Goal: Task Accomplishment & Management: Manage account settings

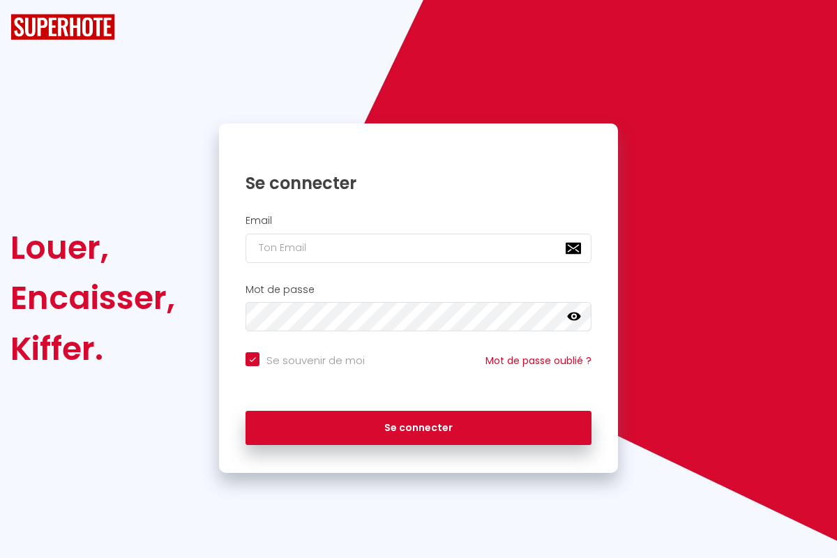
checkbox input "true"
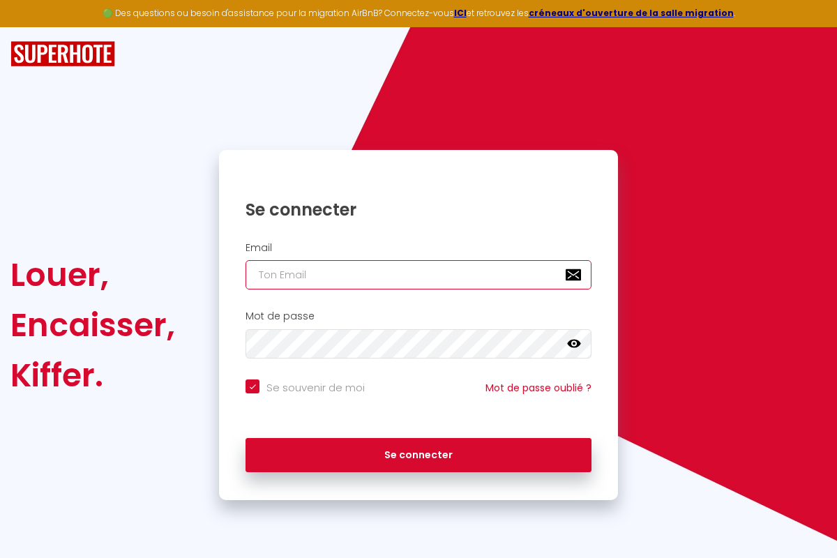
type input "[EMAIL_ADDRESS][DOMAIN_NAME]"
checkbox input "true"
type input "[EMAIL_ADDRESS][DOMAIN_NAME]"
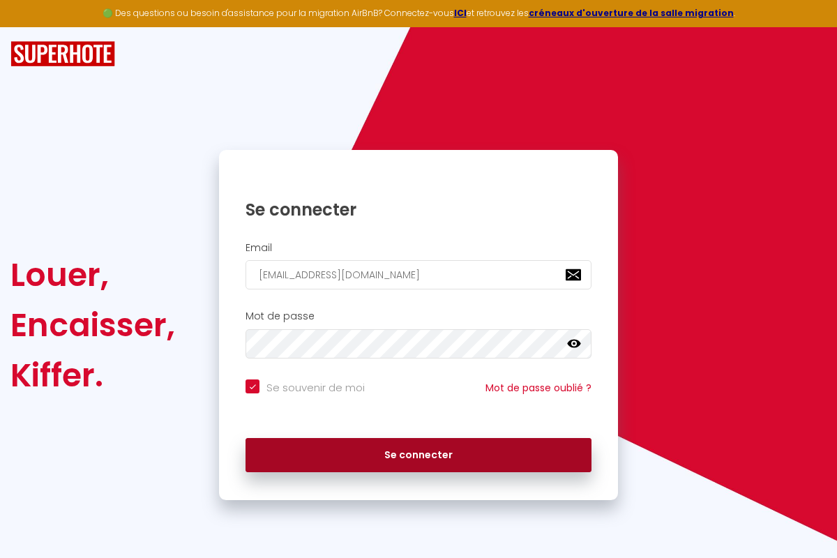
click at [418, 454] on button "Se connecter" at bounding box center [418, 455] width 346 height 35
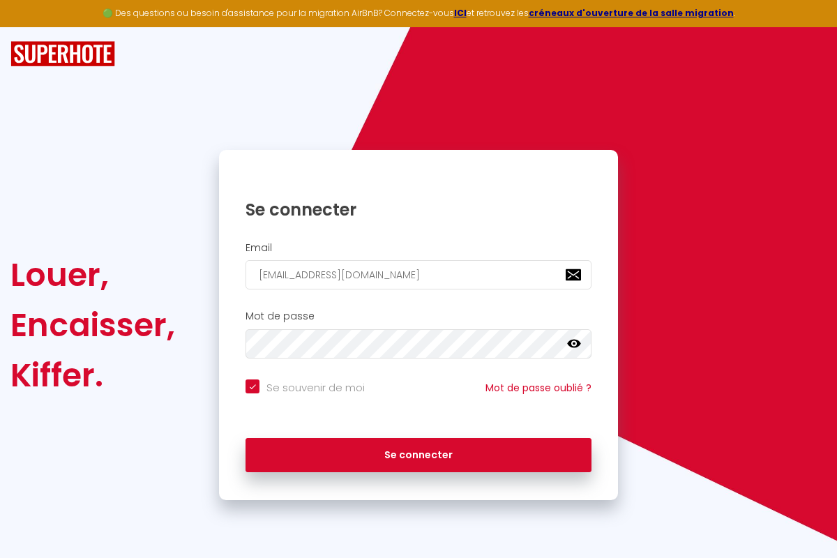
checkbox input "true"
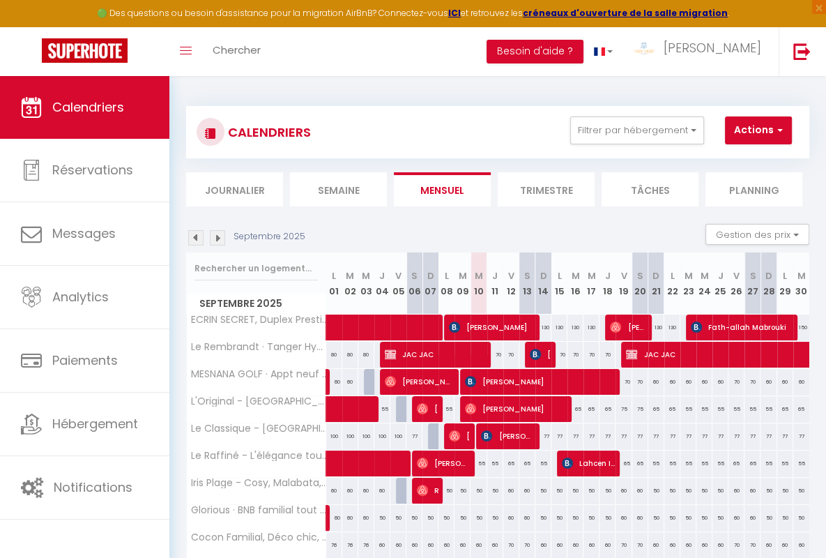
click at [338, 189] on li "Semaine" at bounding box center [338, 189] width 97 height 34
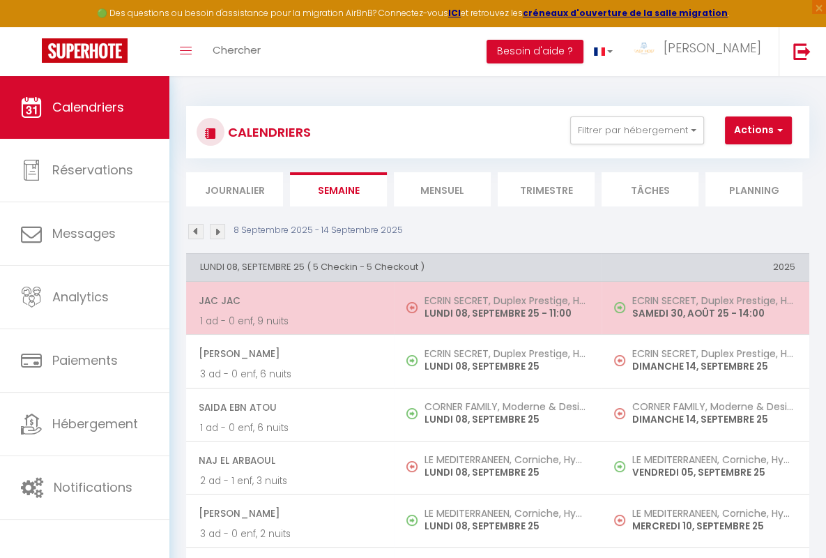
click at [287, 299] on span "JAC JAC" at bounding box center [289, 300] width 181 height 26
select select "OK"
select select "KO"
select select "0"
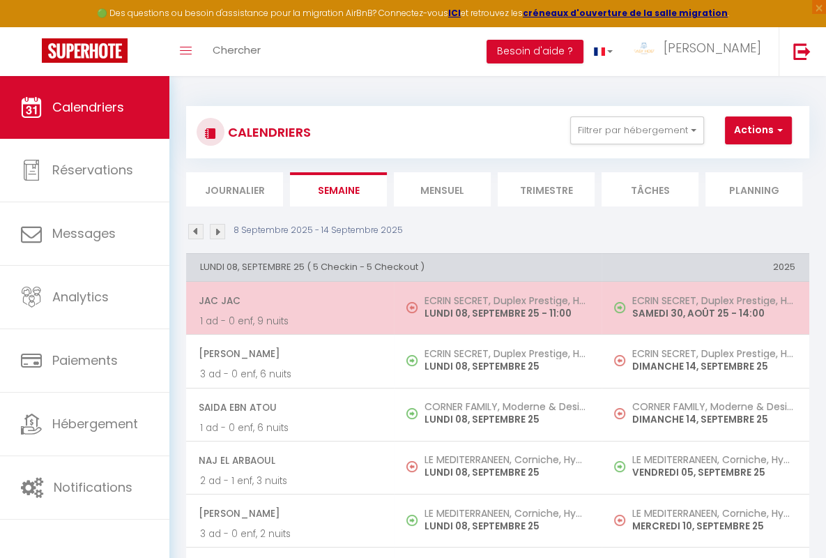
select select "1"
select select
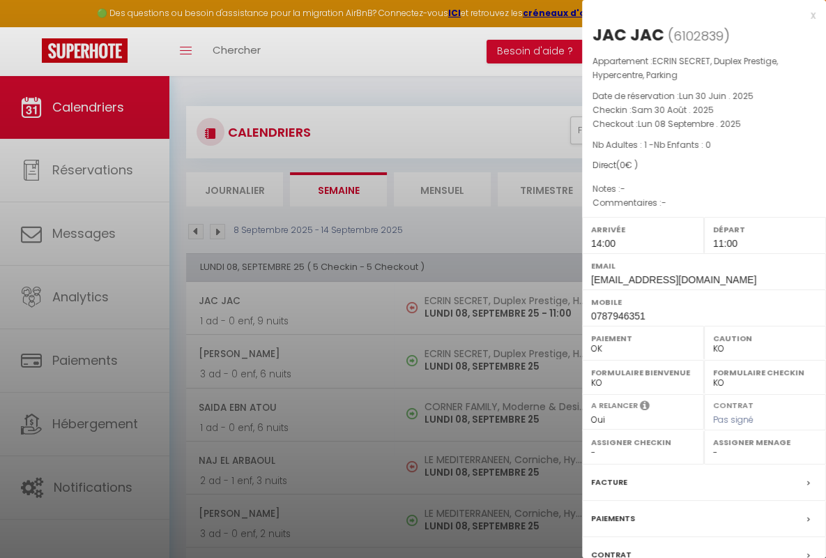
click at [693, 15] on div "x" at bounding box center [699, 15] width 234 height 17
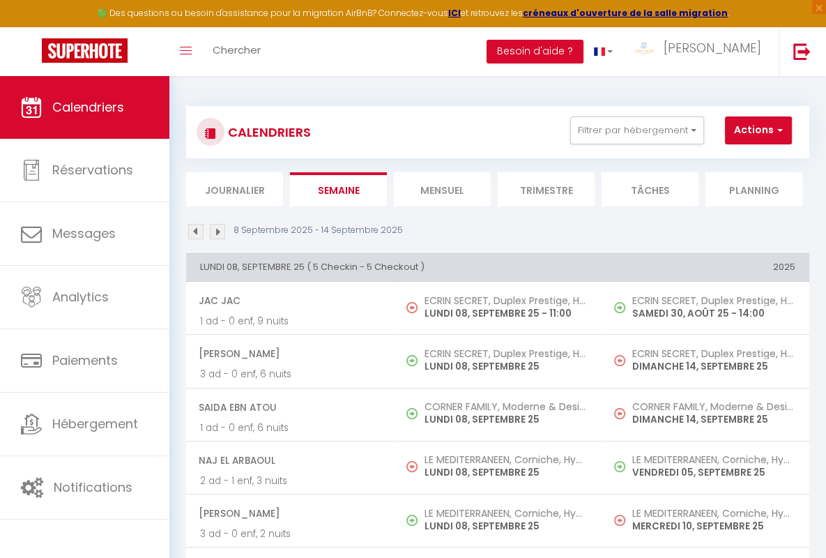
click at [287, 352] on span "[PERSON_NAME]" at bounding box center [289, 353] width 181 height 26
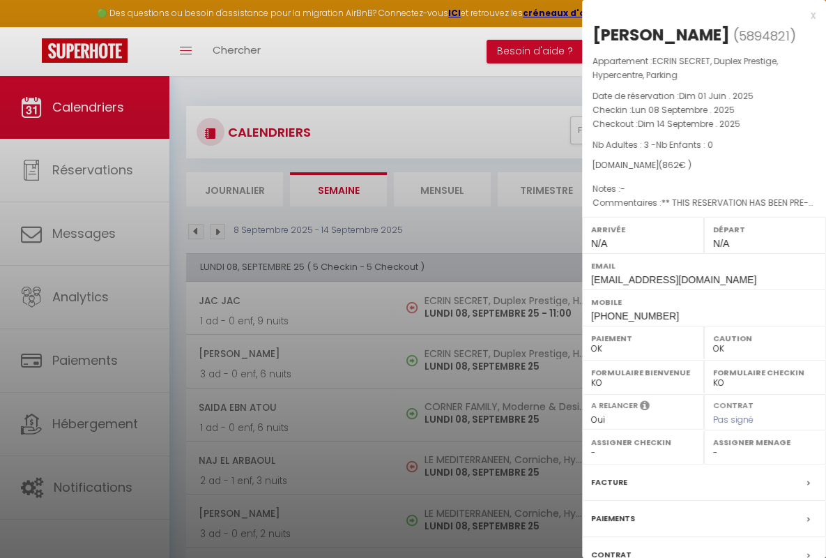
click at [693, 15] on div "x" at bounding box center [699, 15] width 234 height 17
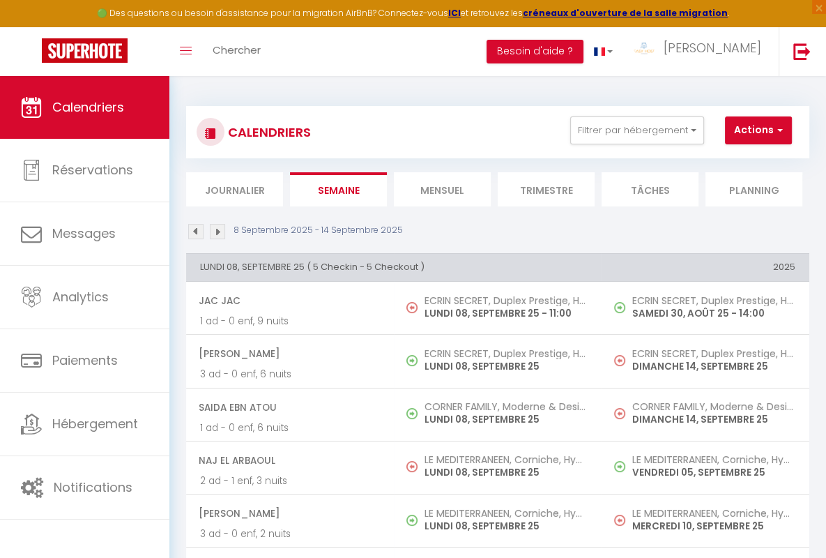
click at [287, 405] on span "Saida Ebn Atou" at bounding box center [289, 407] width 181 height 26
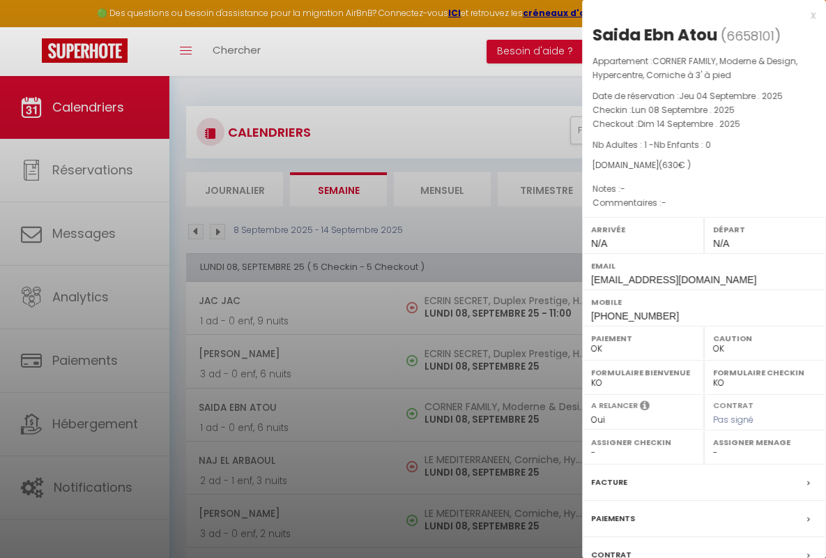
click at [693, 15] on div "x" at bounding box center [699, 15] width 234 height 17
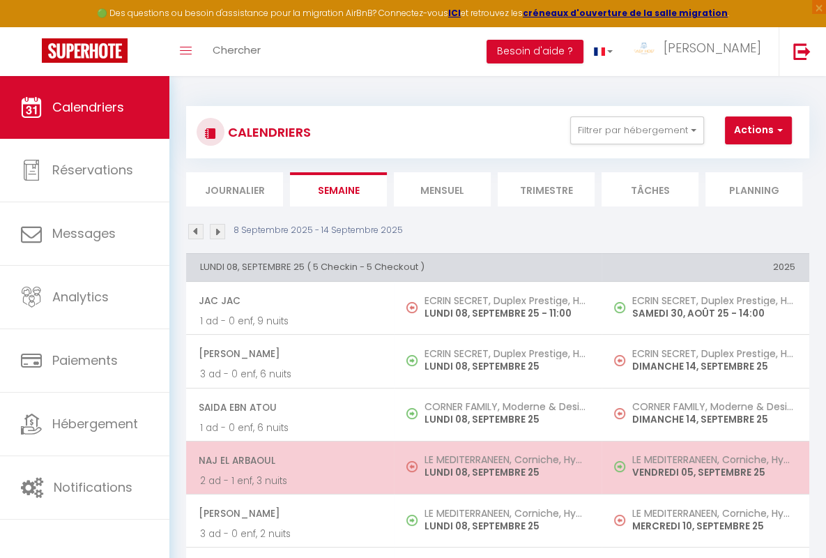
click at [287, 458] on span "Naj El Arbaoul" at bounding box center [289, 460] width 181 height 26
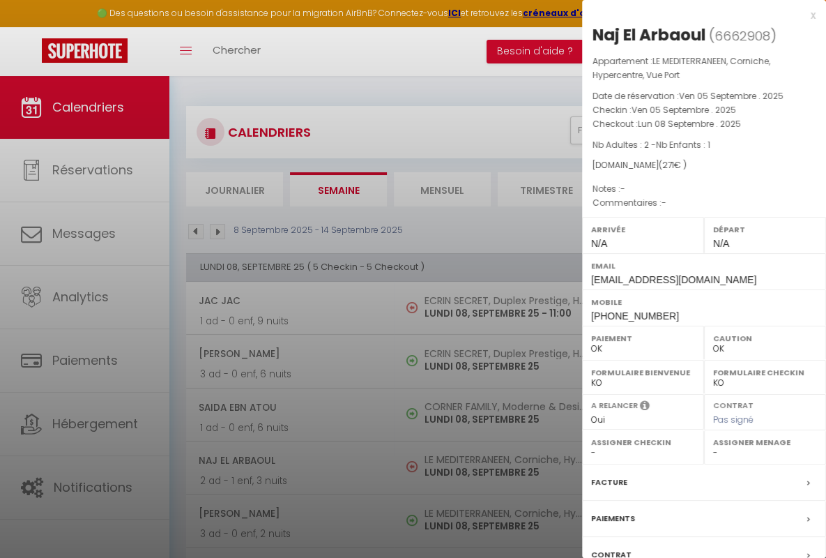
click at [693, 15] on div "x" at bounding box center [699, 15] width 234 height 17
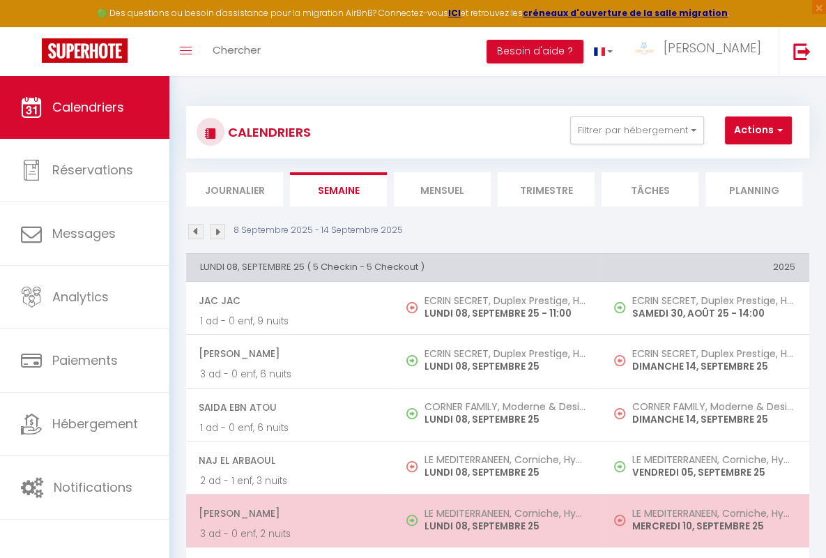
click at [287, 511] on span "[PERSON_NAME]" at bounding box center [289, 513] width 181 height 26
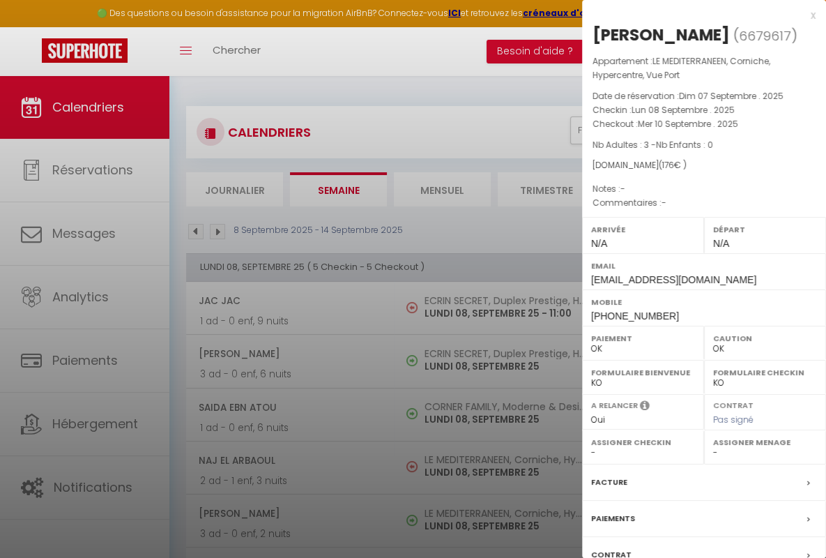
click at [693, 15] on div "x" at bounding box center [699, 15] width 234 height 17
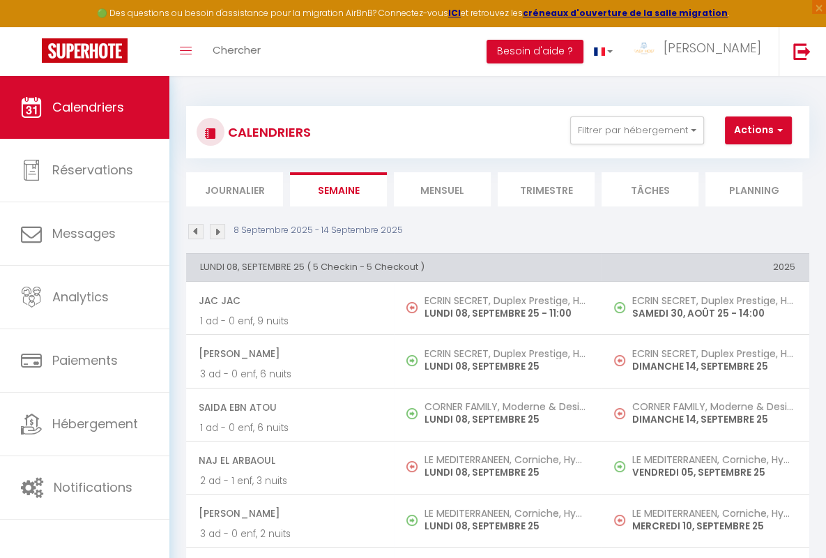
scroll to position [20, 0]
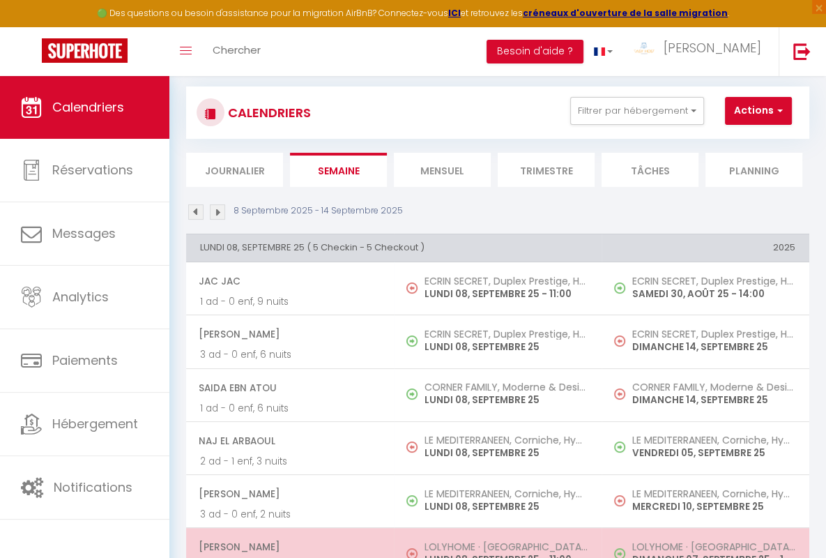
click at [287, 544] on span "[PERSON_NAME]" at bounding box center [289, 546] width 181 height 26
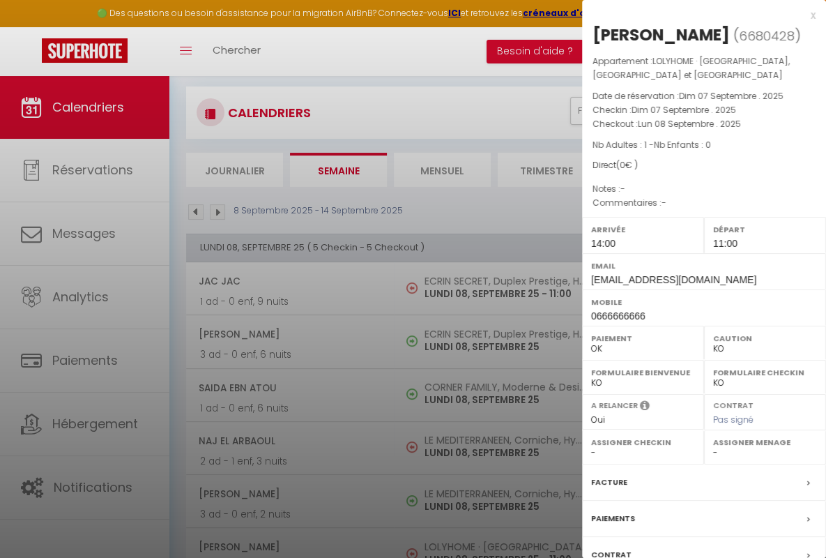
click at [693, 15] on div "x" at bounding box center [699, 15] width 234 height 17
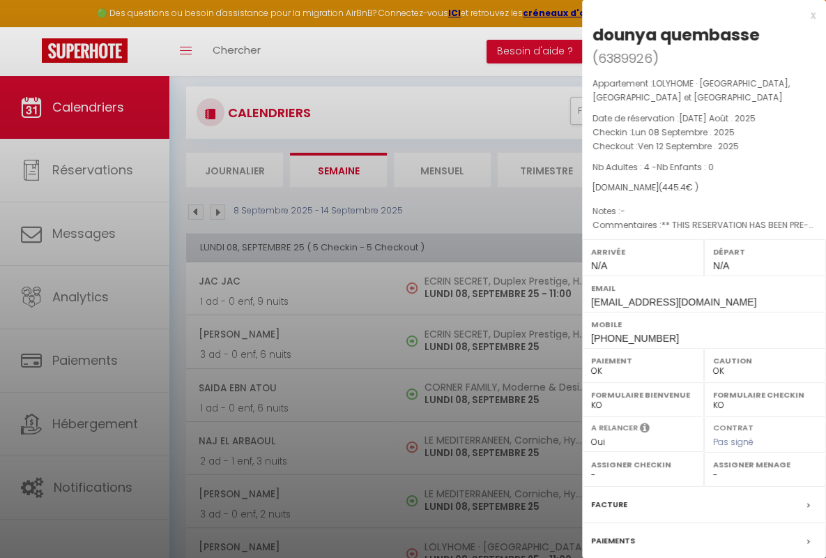
scroll to position [339, 0]
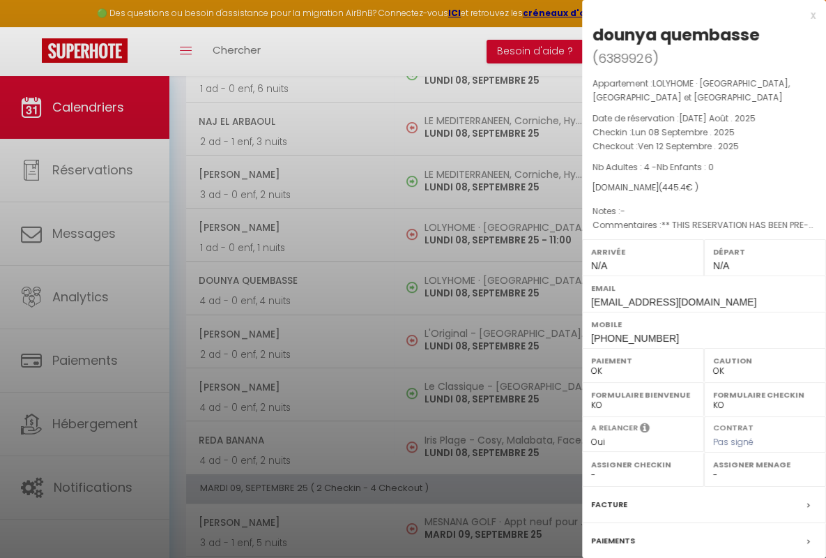
click at [693, 15] on div "x" at bounding box center [699, 15] width 234 height 17
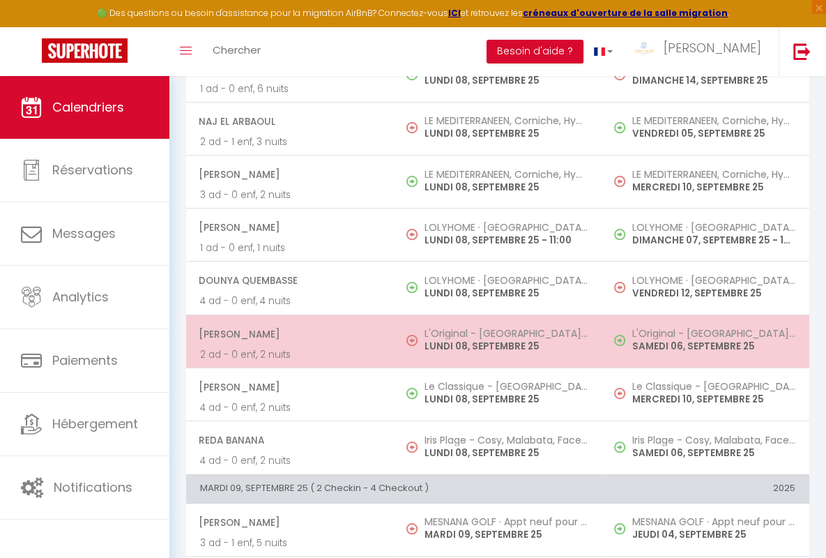
click at [287, 331] on span "[PERSON_NAME]" at bounding box center [289, 334] width 181 height 26
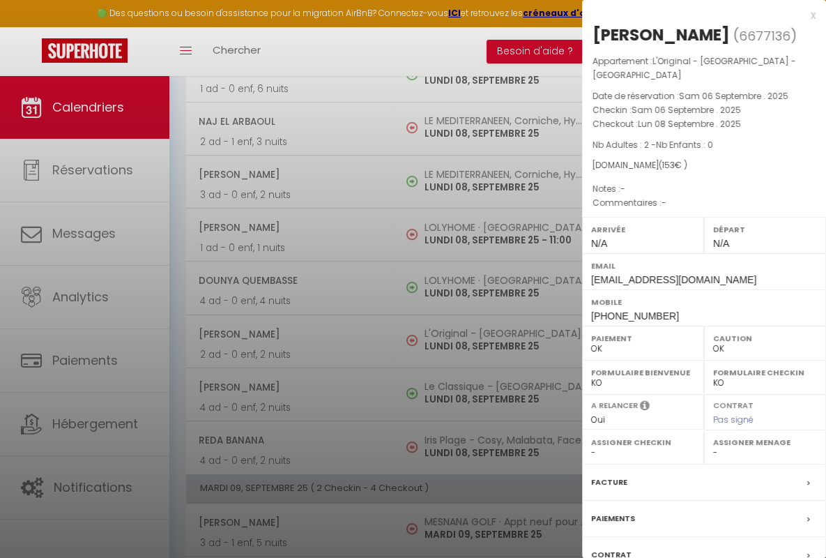
click at [693, 15] on div "x" at bounding box center [699, 15] width 234 height 17
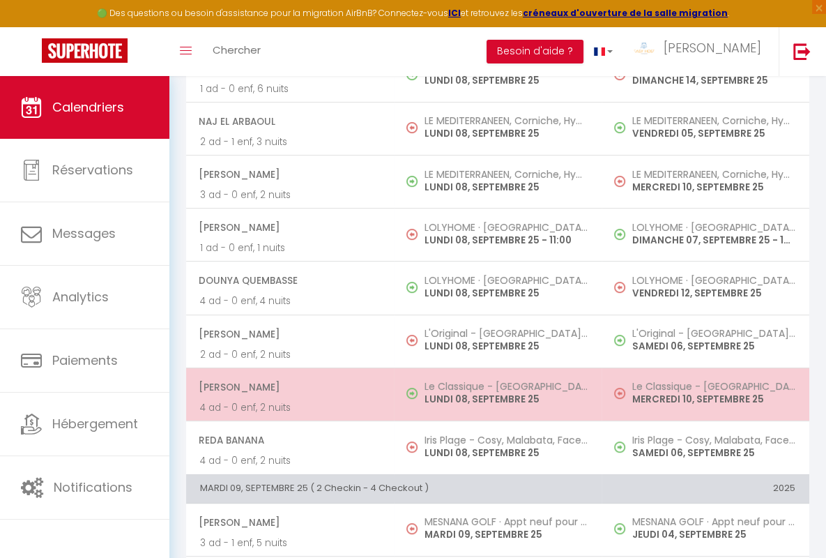
click at [287, 384] on span "[PERSON_NAME]" at bounding box center [289, 387] width 181 height 26
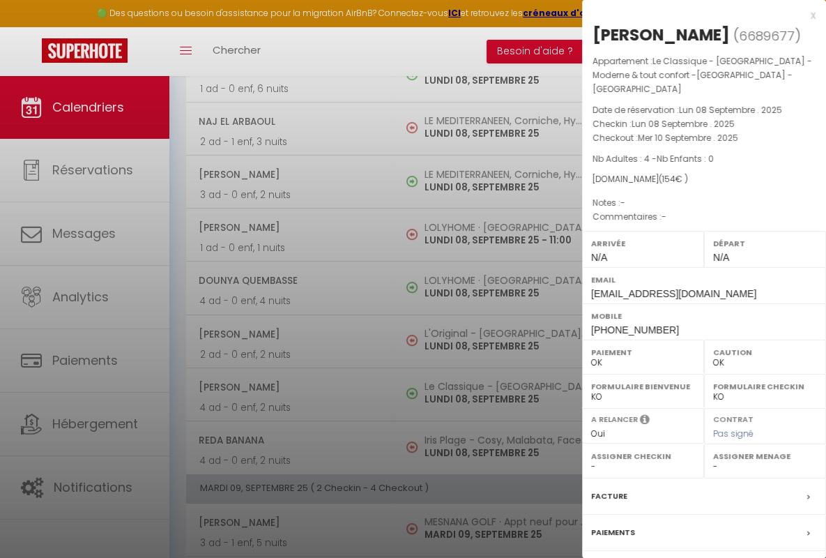
click at [693, 15] on div "x" at bounding box center [699, 15] width 234 height 17
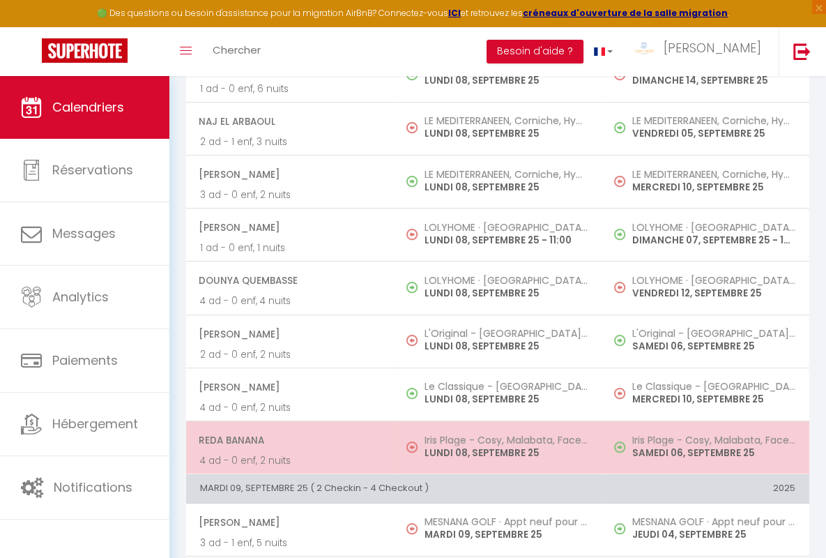
click at [287, 437] on span "Reda Banana" at bounding box center [289, 440] width 181 height 26
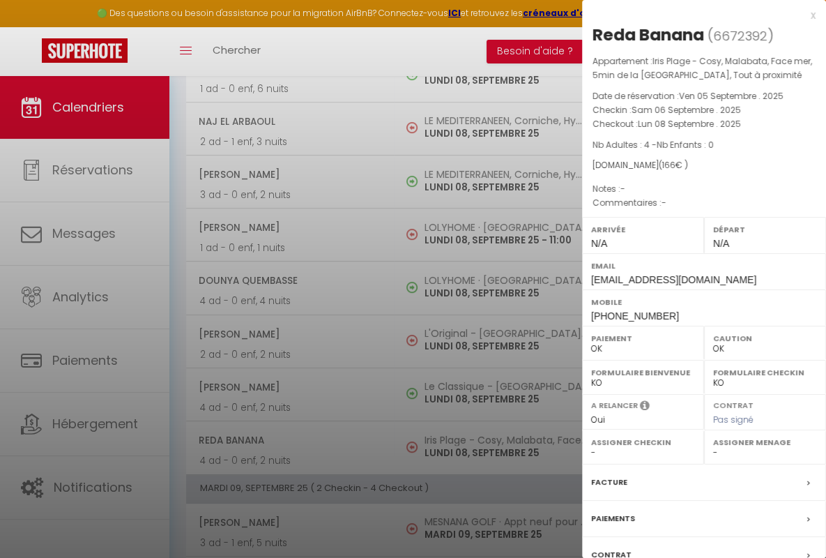
click at [693, 15] on div "x" at bounding box center [699, 15] width 234 height 17
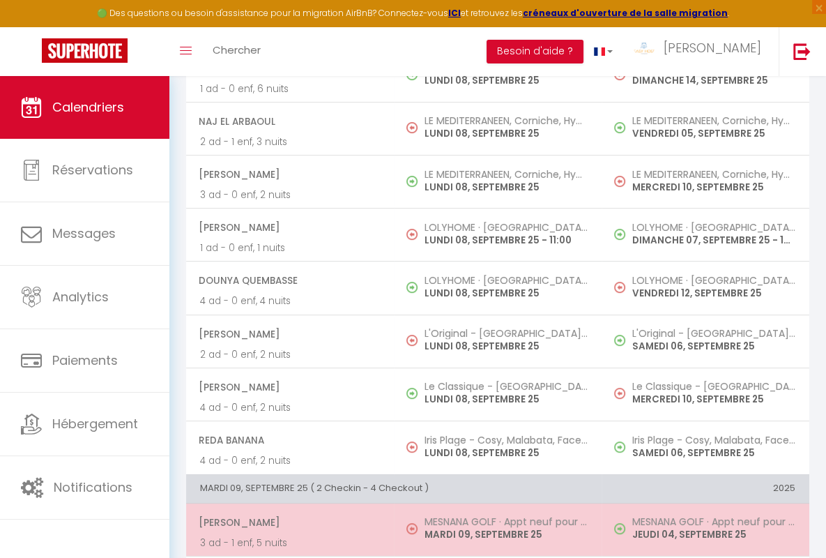
click at [287, 519] on span "[PERSON_NAME]" at bounding box center [289, 522] width 181 height 26
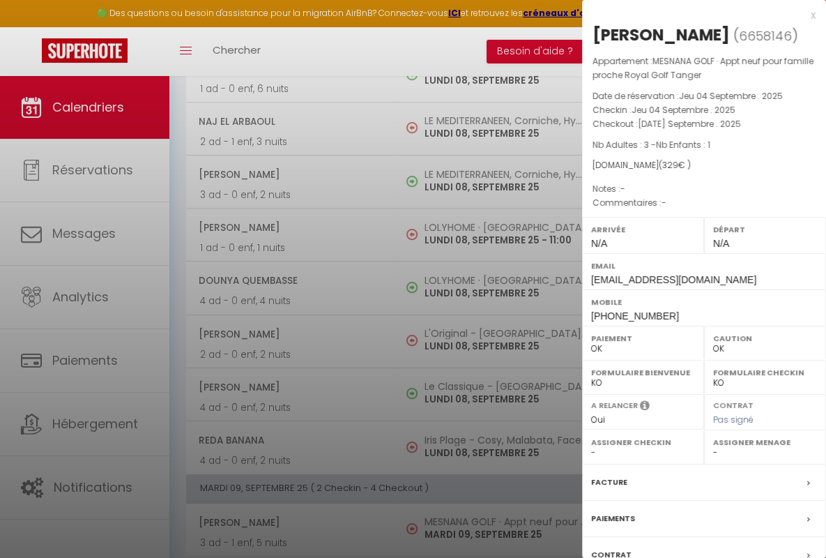
click at [693, 15] on div "x" at bounding box center [699, 15] width 234 height 17
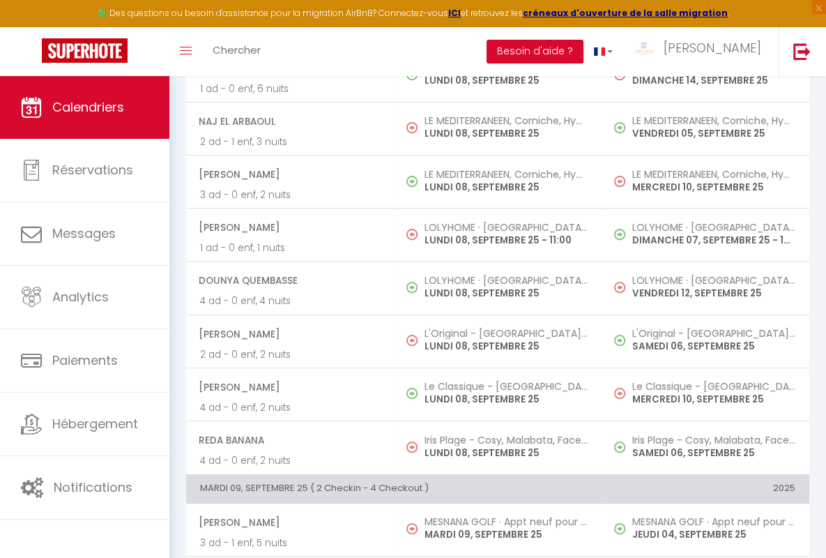
scroll to position [632, 0]
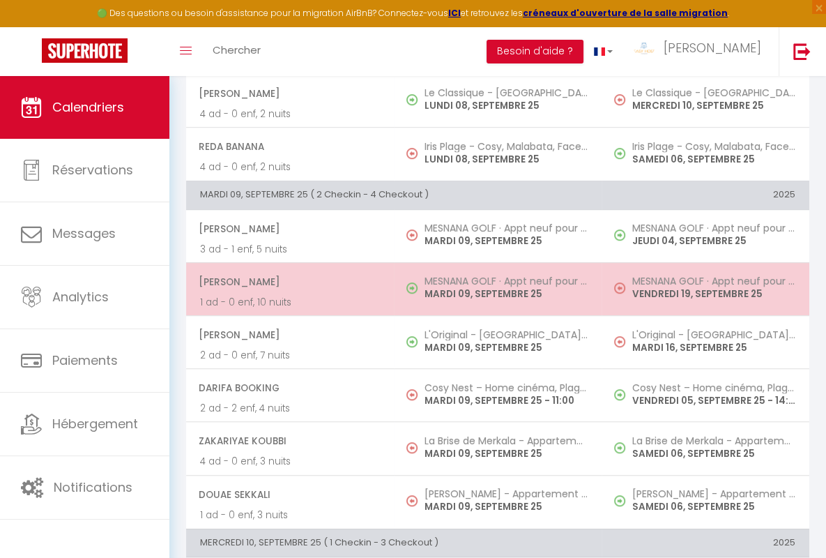
click at [287, 278] on span "[PERSON_NAME]" at bounding box center [289, 281] width 181 height 26
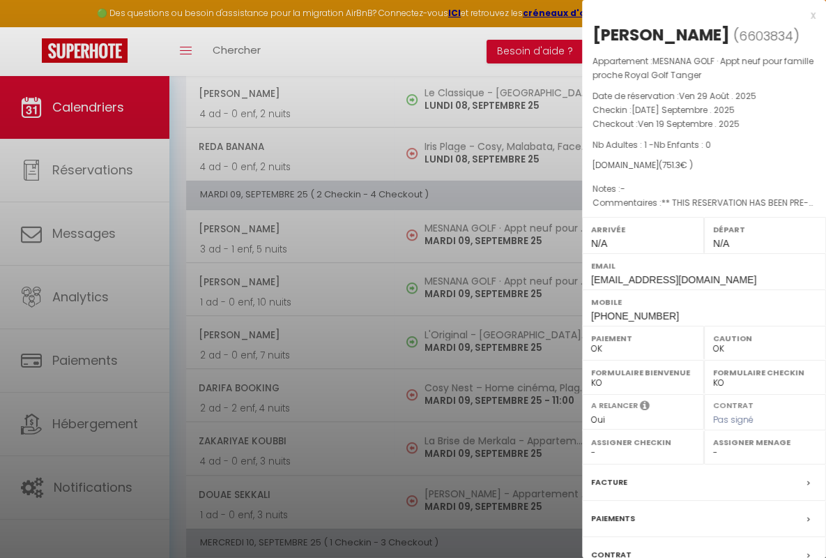
click at [693, 15] on div "x" at bounding box center [699, 15] width 234 height 17
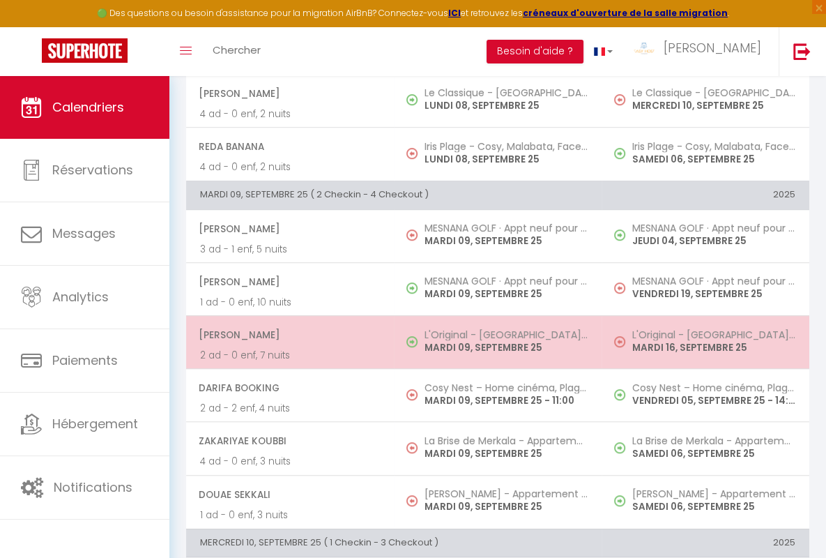
click at [287, 331] on span "[PERSON_NAME]" at bounding box center [289, 334] width 181 height 26
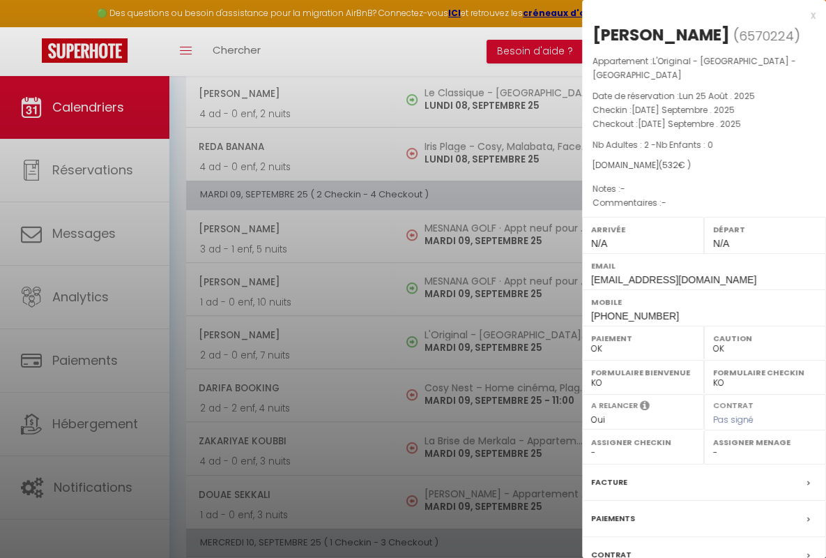
click at [693, 15] on div "x" at bounding box center [699, 15] width 234 height 17
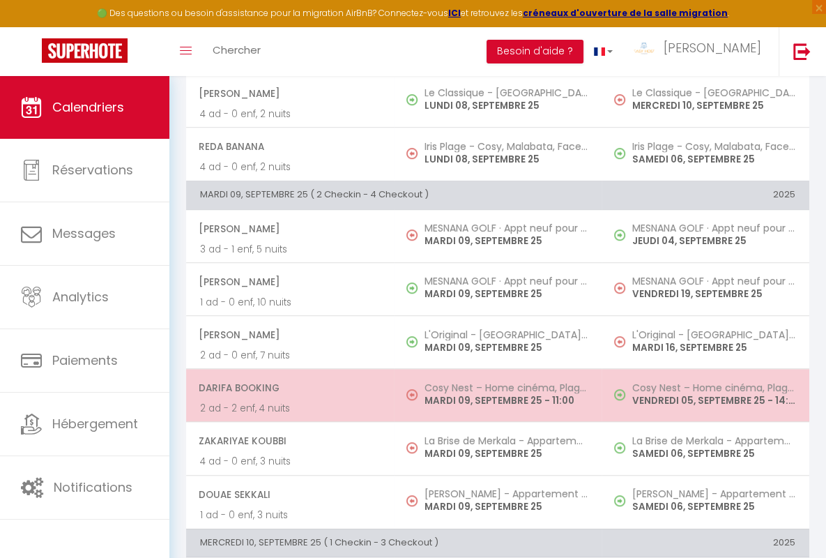
click at [287, 384] on span "Darifa Booking" at bounding box center [289, 387] width 181 height 26
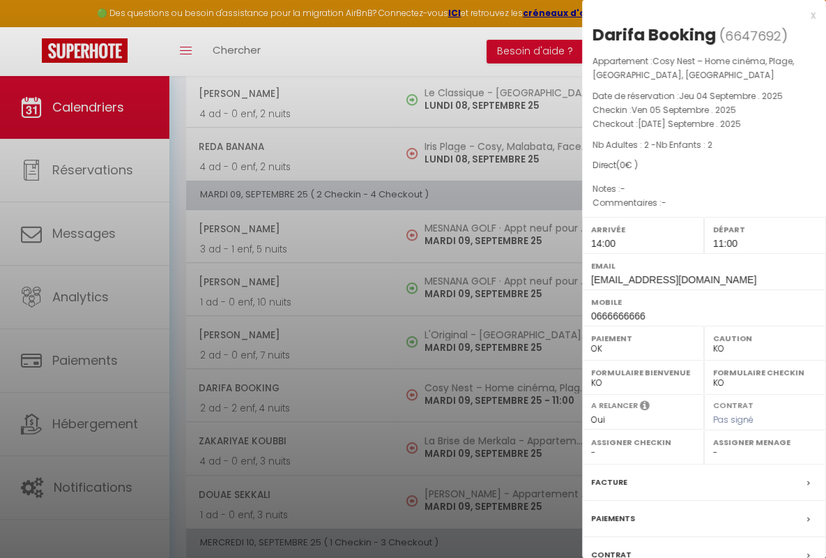
click at [693, 15] on div "x" at bounding box center [699, 15] width 234 height 17
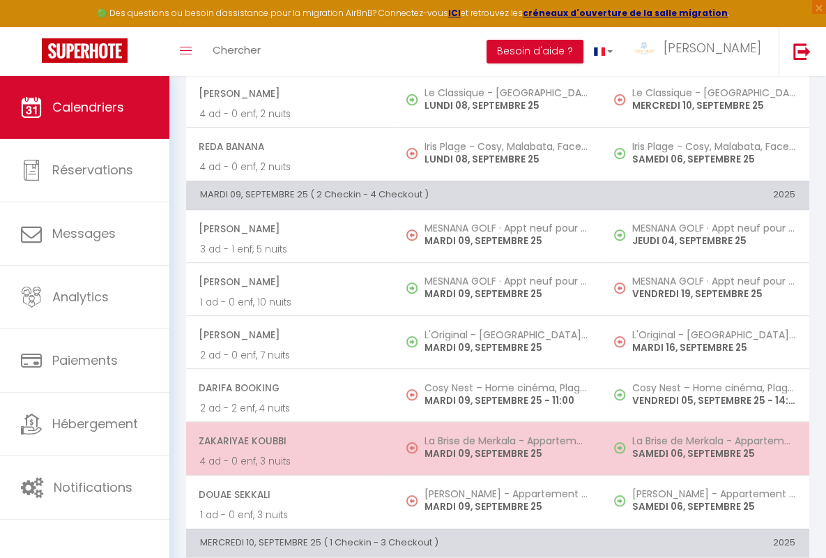
click at [287, 437] on span "ZaKariyae Koubbi" at bounding box center [289, 440] width 181 height 26
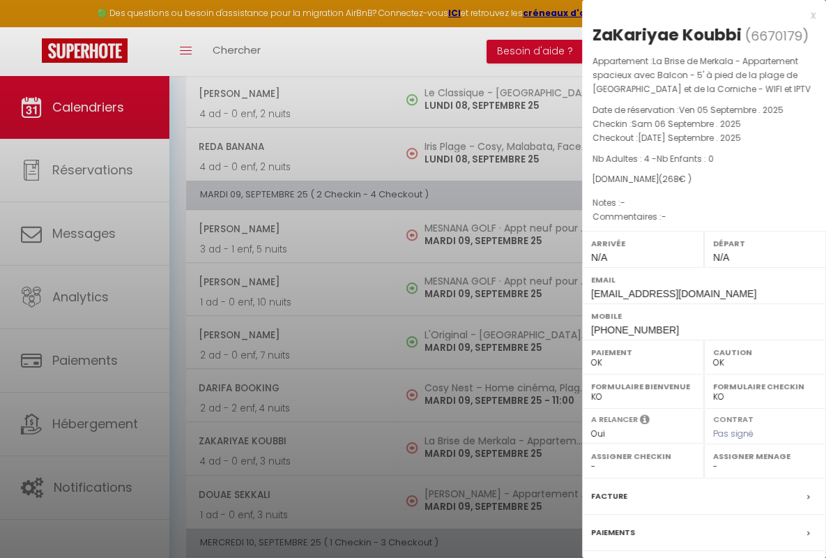
click at [693, 15] on div "x" at bounding box center [699, 15] width 234 height 17
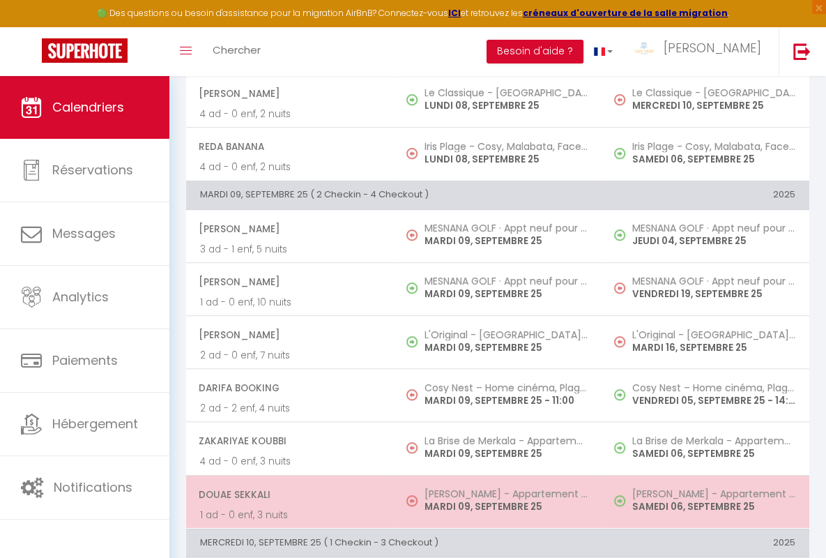
click at [287, 490] on span "Douae Sekkali" at bounding box center [289, 494] width 181 height 26
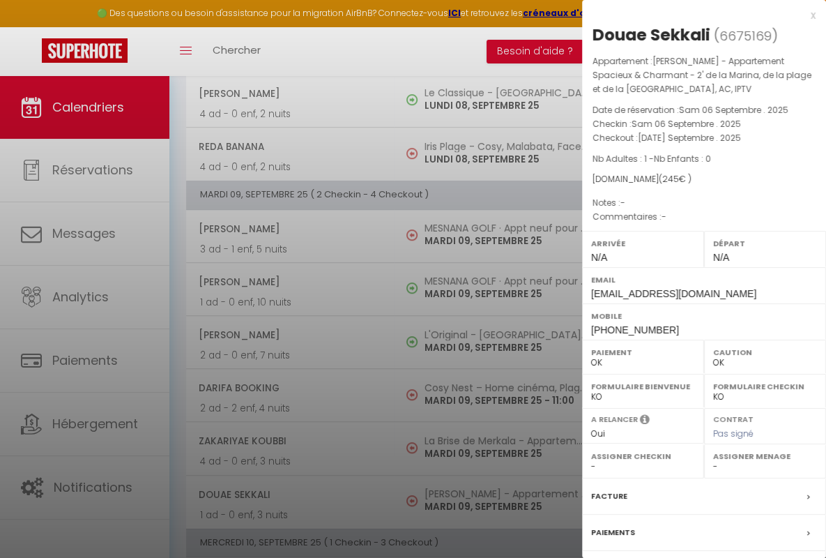
click at [693, 15] on div "x" at bounding box center [699, 15] width 234 height 17
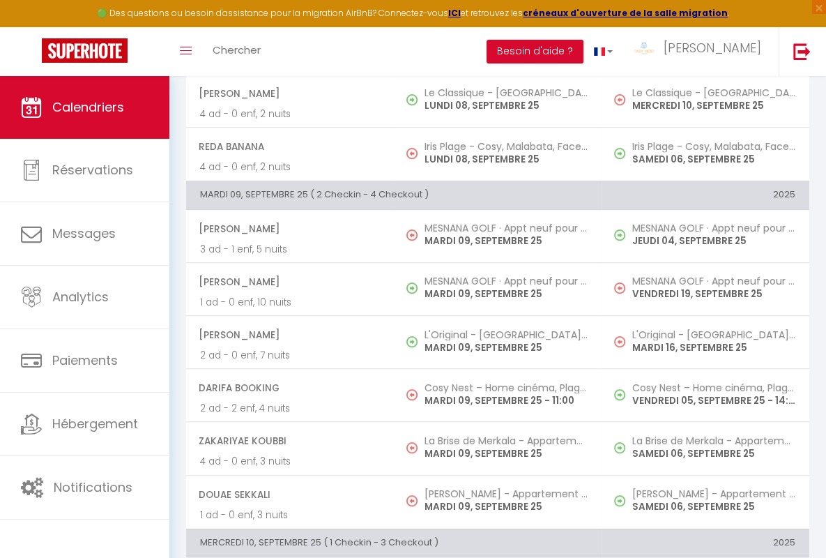
scroll to position [926, 0]
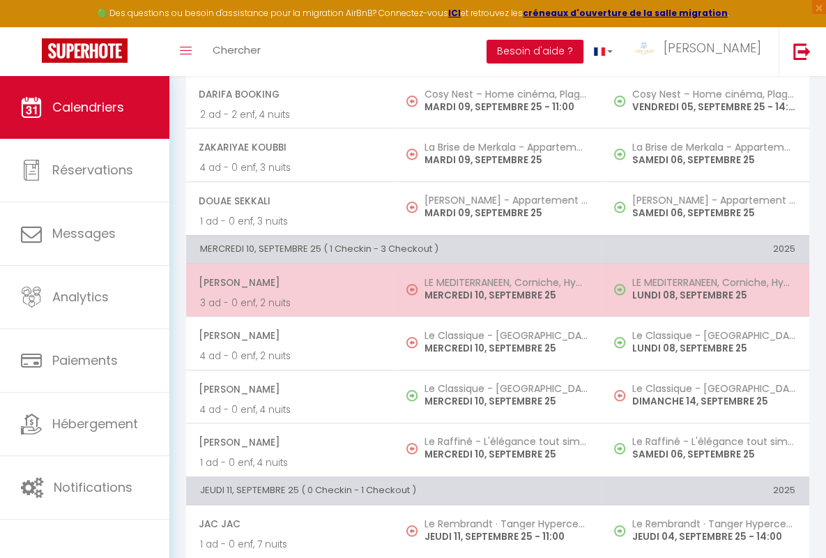
click at [287, 279] on span "[PERSON_NAME]" at bounding box center [289, 282] width 181 height 26
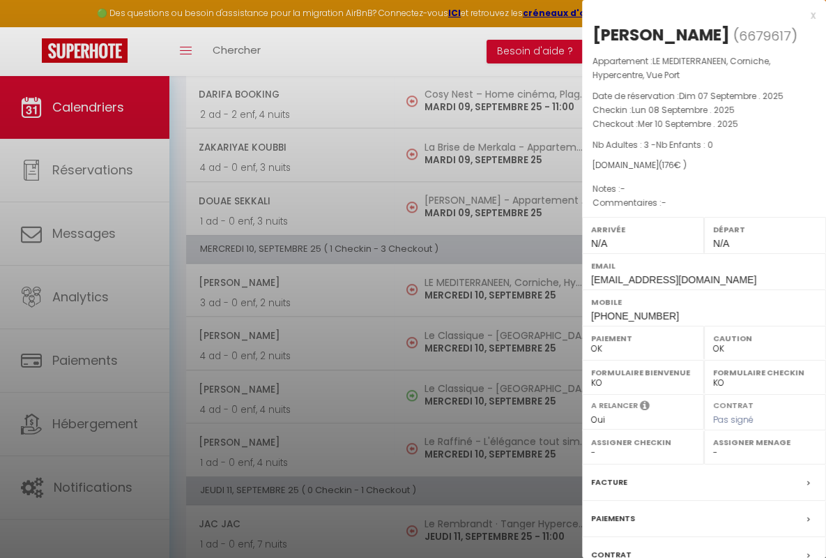
click at [693, 15] on div "x" at bounding box center [699, 15] width 234 height 17
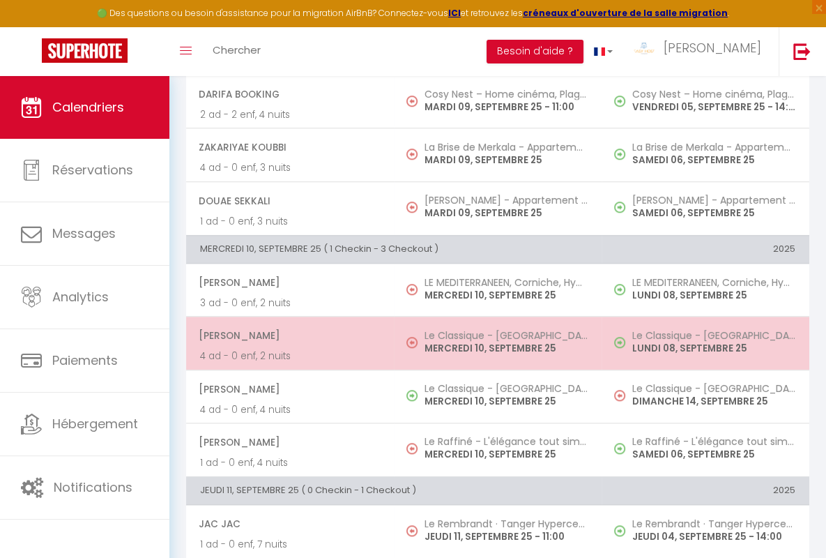
click at [287, 332] on span "[PERSON_NAME]" at bounding box center [289, 335] width 181 height 26
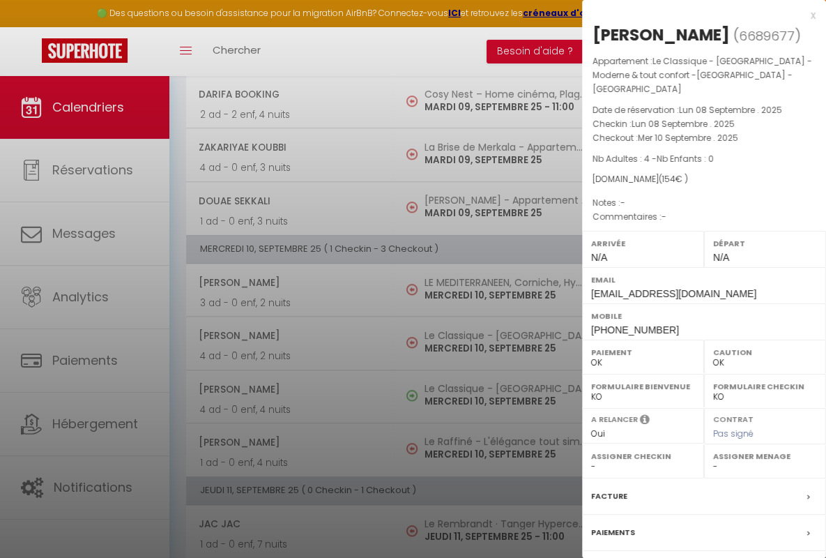
click at [693, 15] on div "x" at bounding box center [699, 15] width 234 height 17
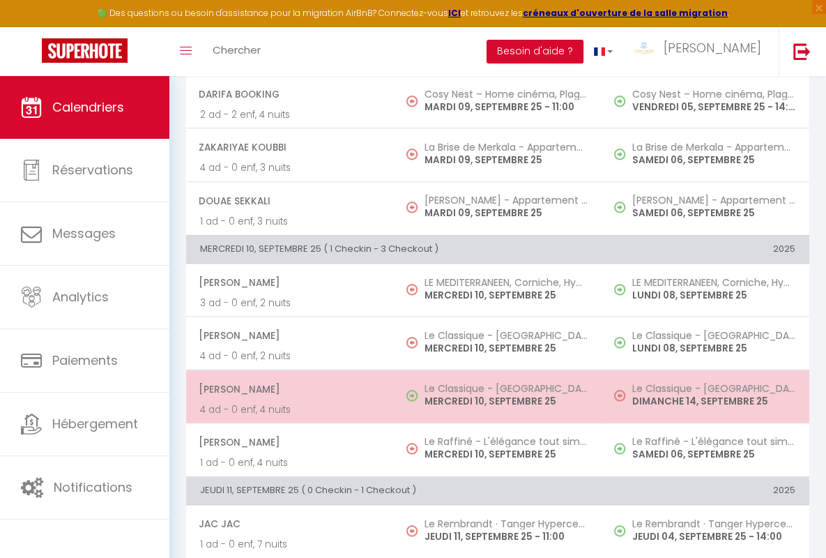
click at [287, 385] on span "[PERSON_NAME]" at bounding box center [289, 389] width 181 height 26
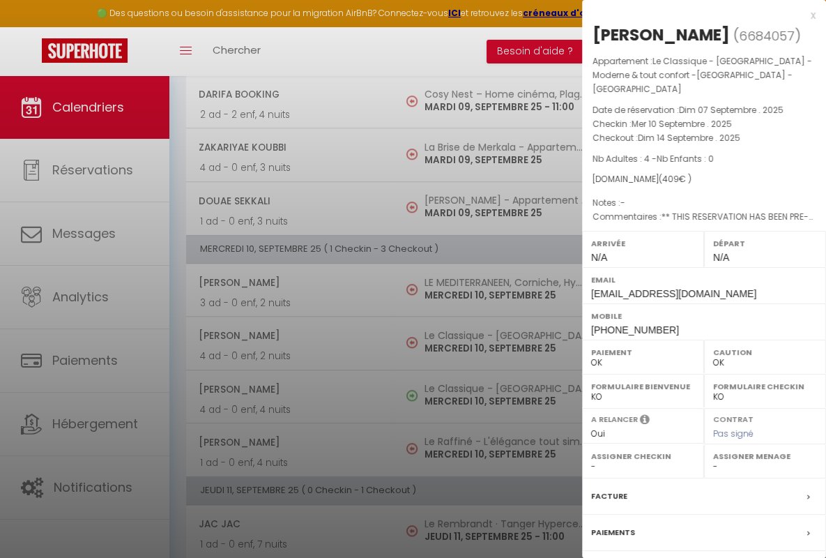
click at [693, 15] on div "x" at bounding box center [699, 15] width 234 height 17
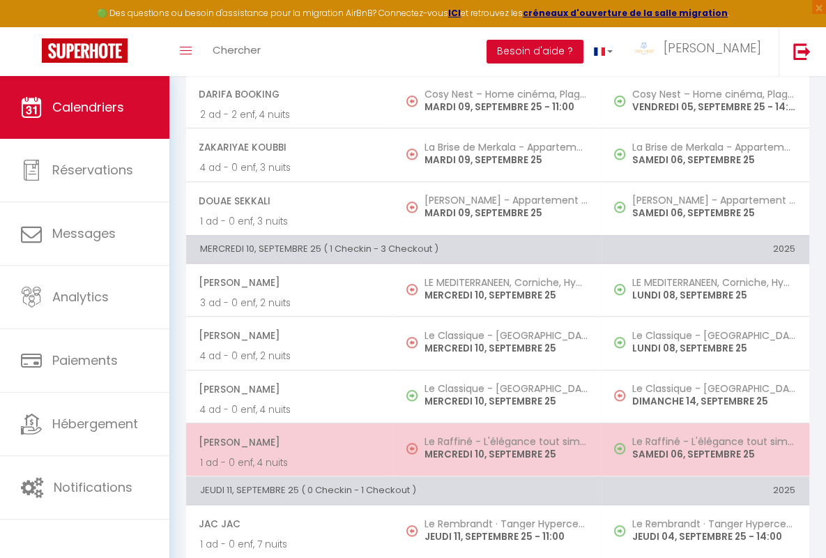
click at [287, 438] on span "[PERSON_NAME]" at bounding box center [289, 442] width 181 height 26
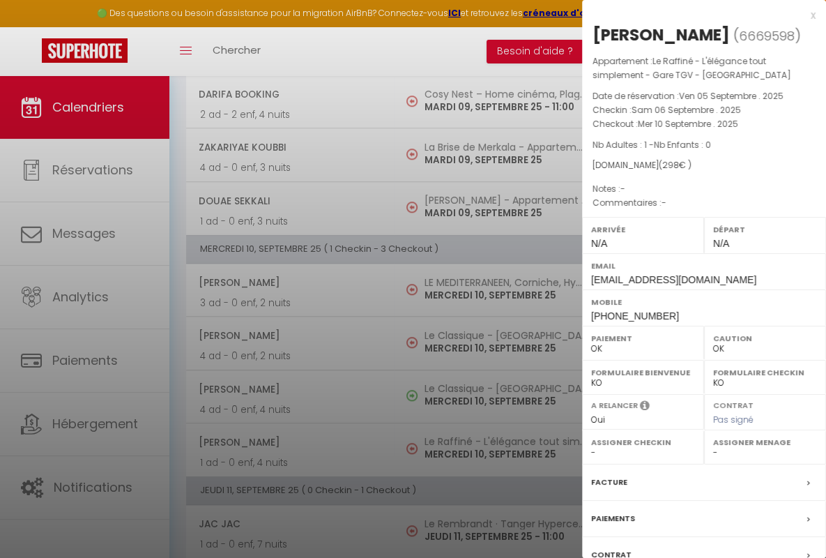
click at [693, 15] on div "x" at bounding box center [699, 15] width 234 height 17
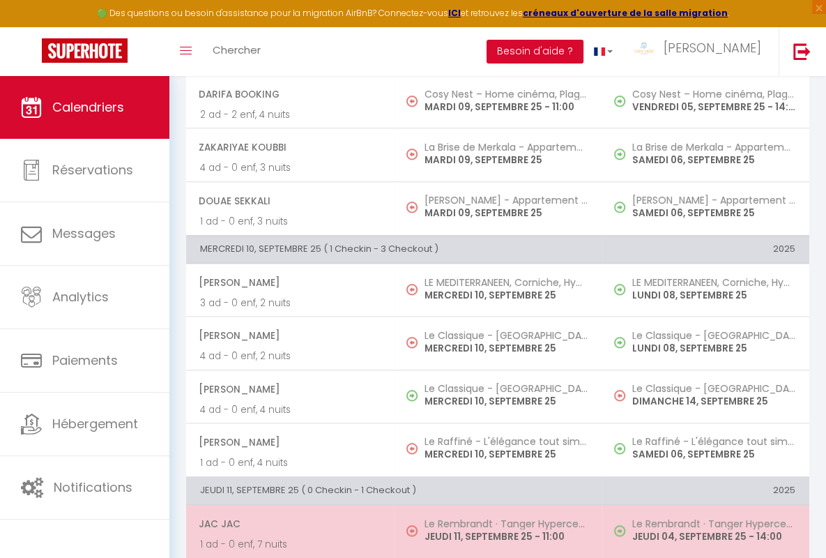
click at [287, 519] on span "JAC JAC" at bounding box center [289, 523] width 181 height 26
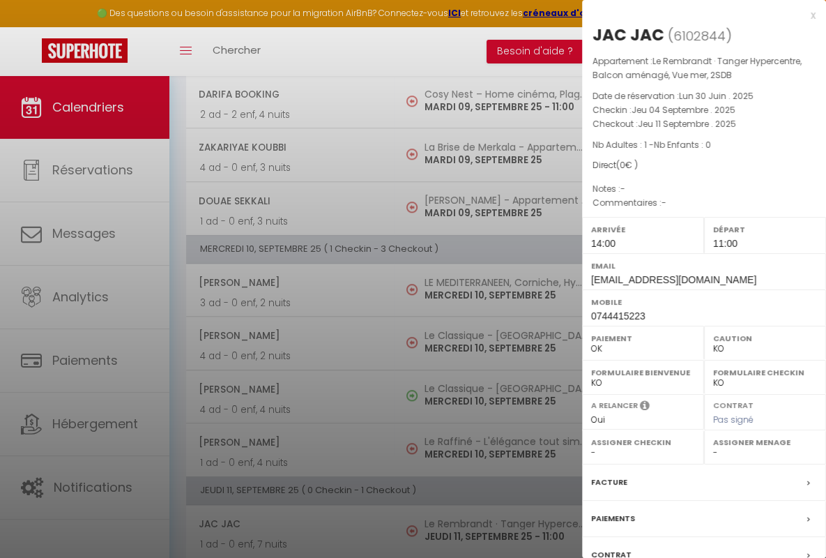
click at [693, 15] on div "x" at bounding box center [699, 15] width 234 height 17
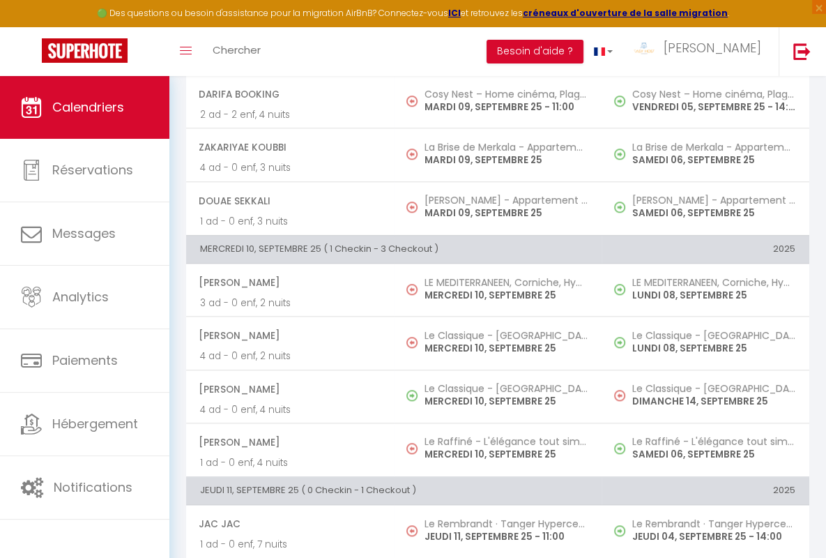
scroll to position [1248, 0]
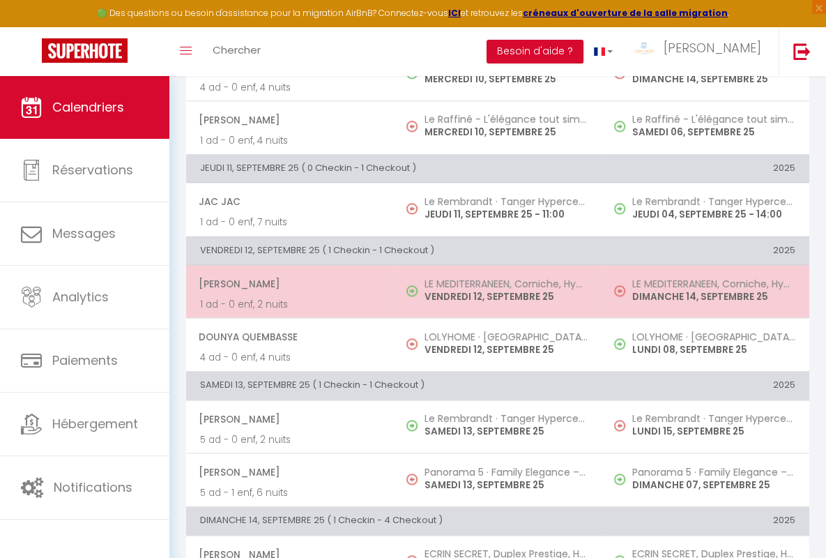
click at [287, 278] on span "[PERSON_NAME]" at bounding box center [289, 283] width 181 height 26
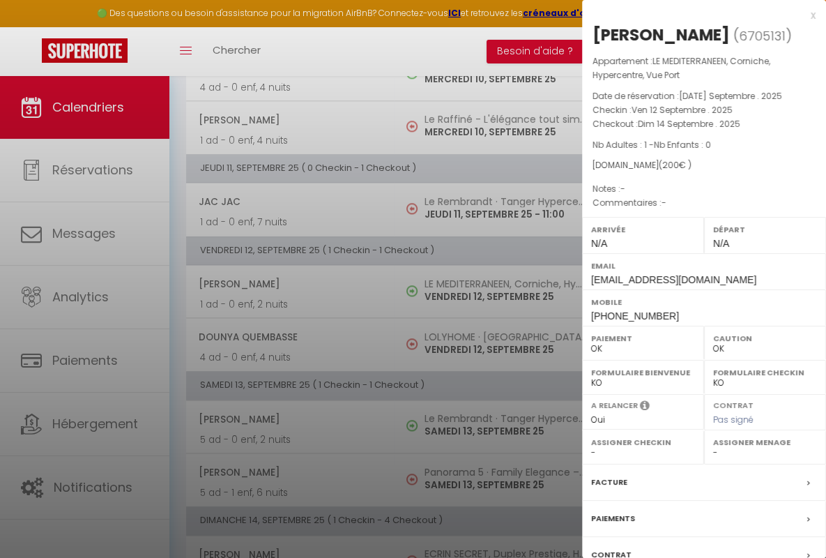
click at [693, 15] on div "x" at bounding box center [699, 15] width 234 height 17
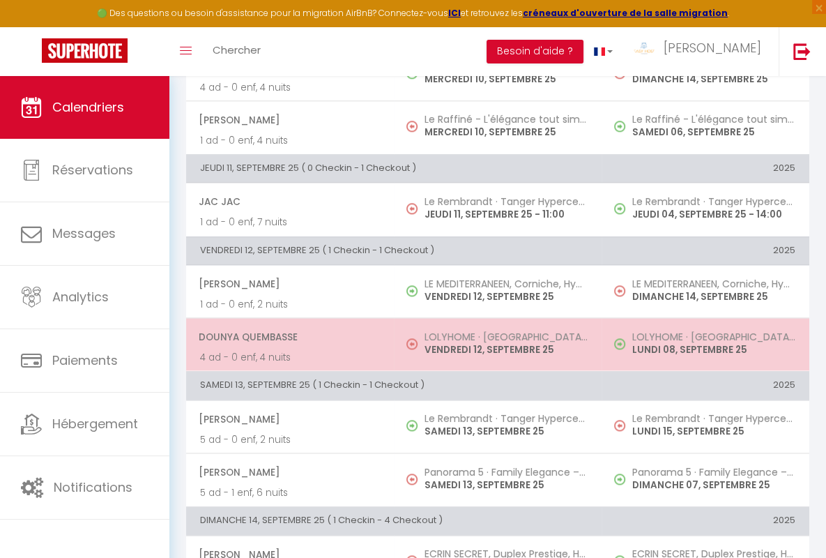
click at [287, 331] on span "dounya quembasse" at bounding box center [289, 336] width 181 height 26
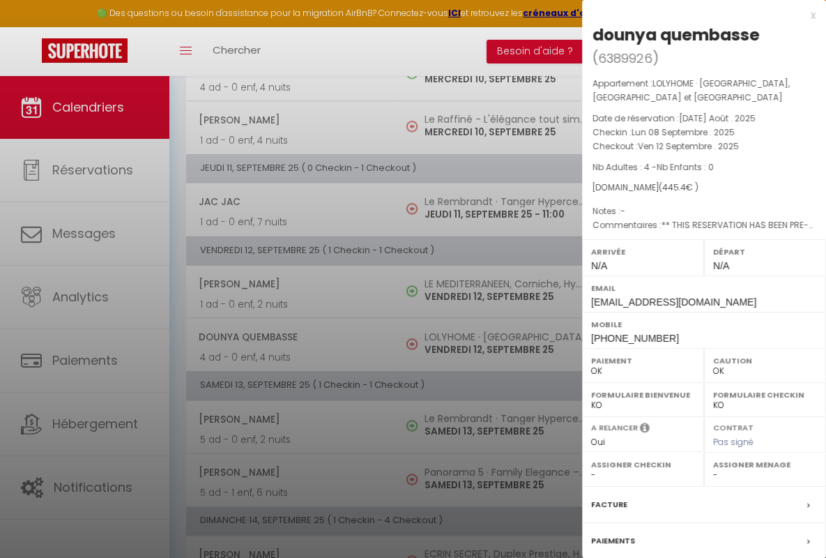
click at [693, 15] on div "x" at bounding box center [699, 15] width 234 height 17
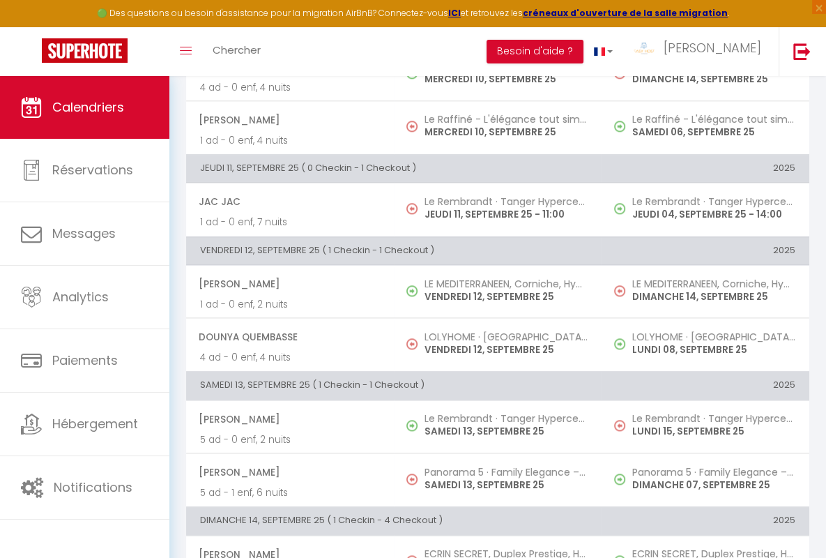
scroll to position [1511, 0]
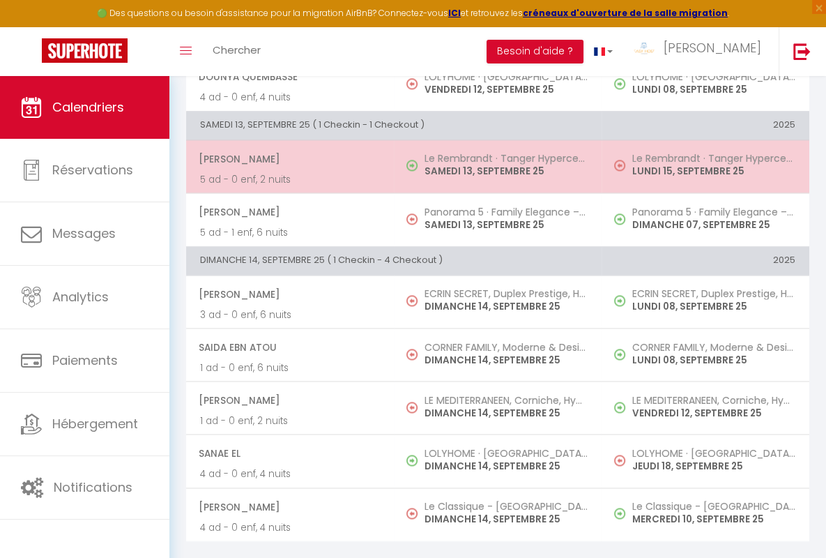
click at [287, 149] on span "[PERSON_NAME]" at bounding box center [289, 159] width 181 height 26
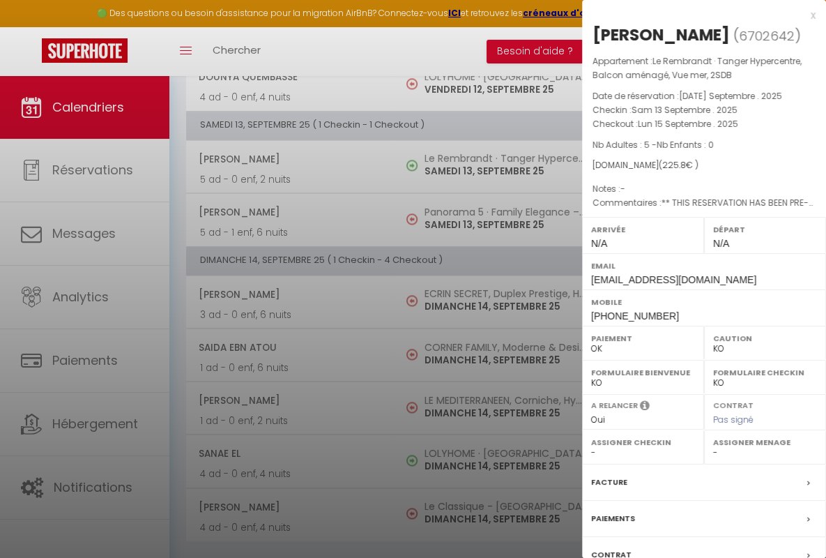
click at [693, 15] on div "x" at bounding box center [699, 15] width 234 height 17
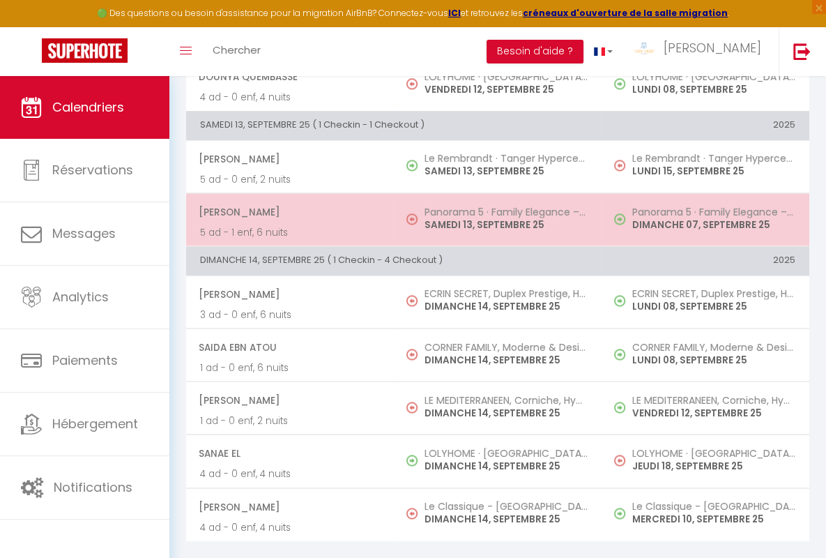
click at [287, 203] on span "[PERSON_NAME]" at bounding box center [289, 212] width 181 height 26
select select "OK"
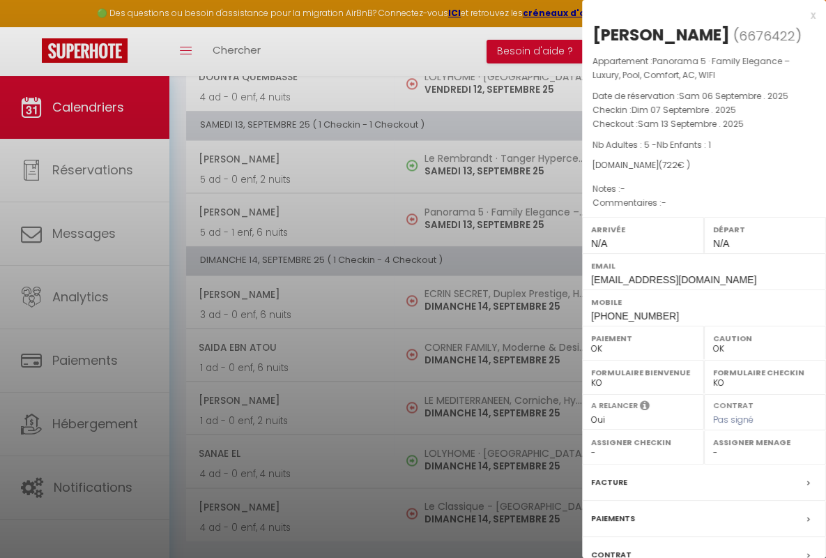
click at [693, 15] on div "x" at bounding box center [699, 15] width 234 height 17
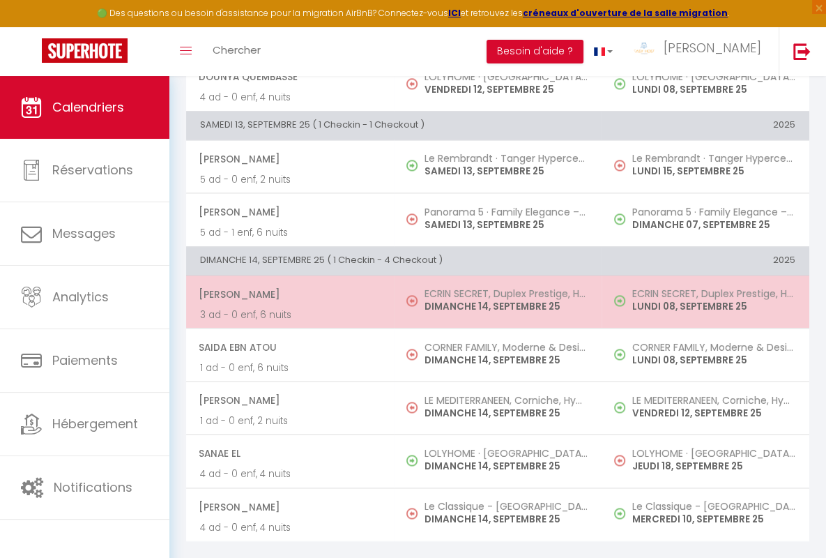
click at [287, 284] on span "[PERSON_NAME]" at bounding box center [289, 294] width 181 height 26
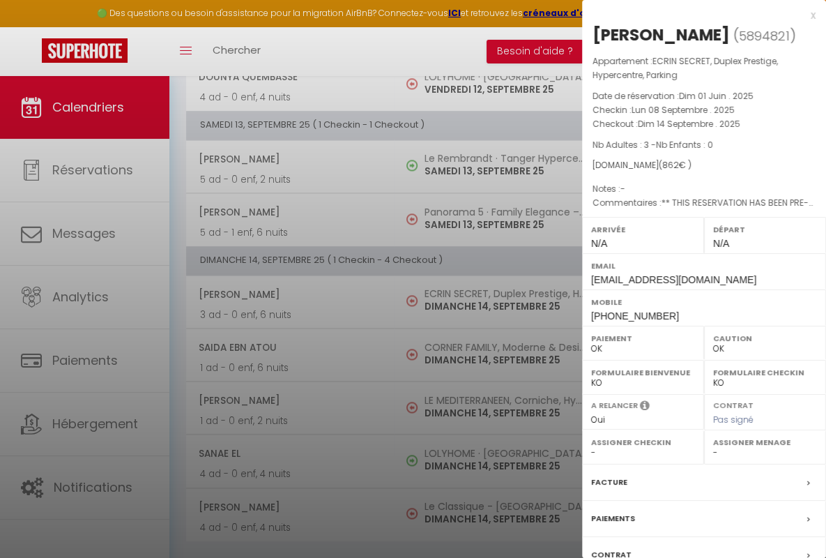
click at [693, 15] on div "x" at bounding box center [699, 15] width 234 height 17
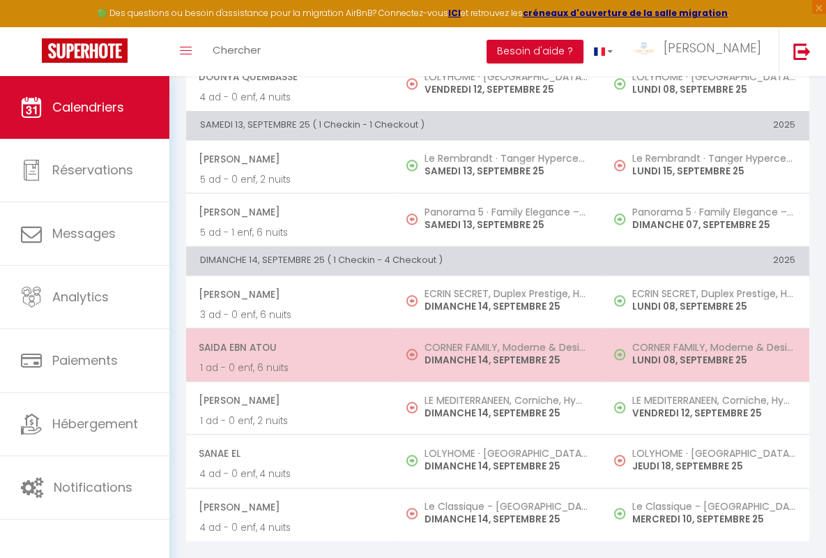
click at [287, 337] on span "Saida Ebn Atou" at bounding box center [289, 347] width 181 height 26
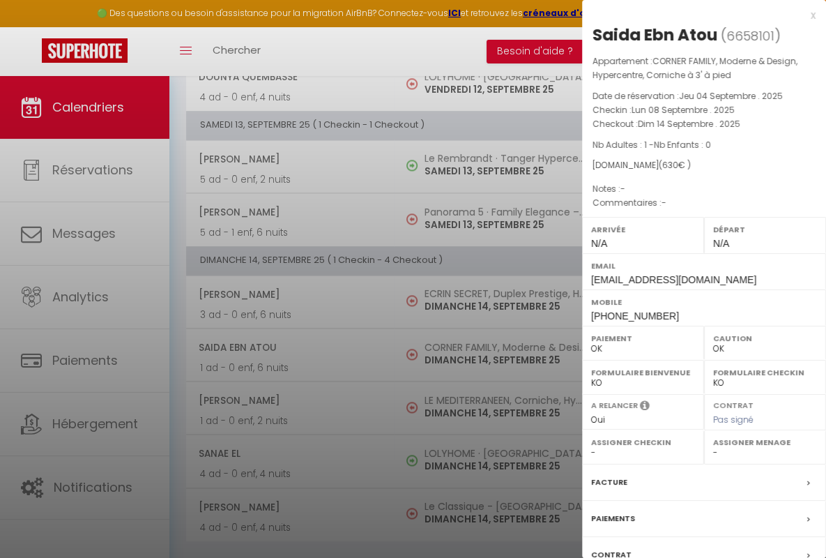
click at [693, 15] on div "x" at bounding box center [699, 15] width 234 height 17
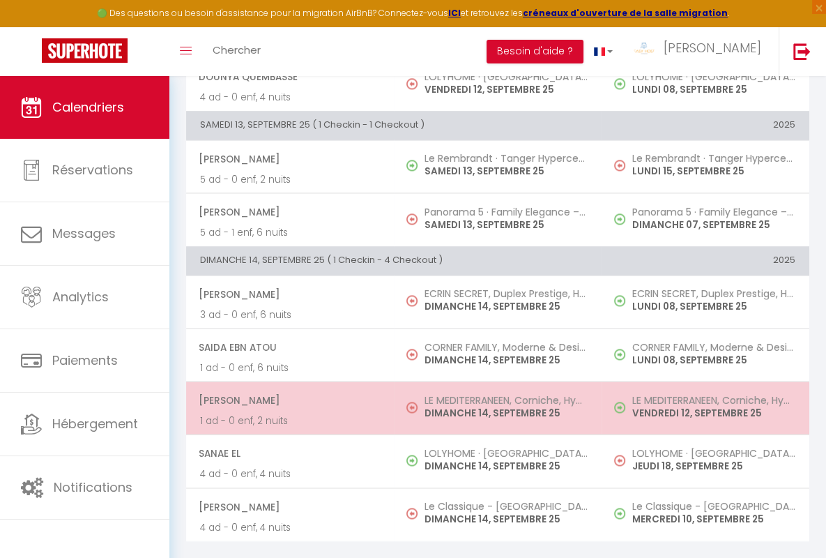
click at [287, 390] on span "[PERSON_NAME]" at bounding box center [289, 400] width 181 height 26
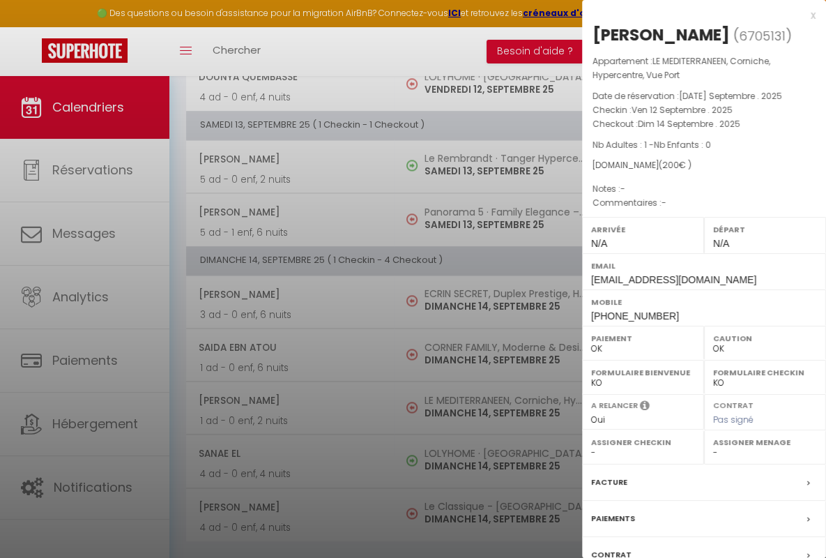
click at [693, 15] on div "x" at bounding box center [699, 15] width 234 height 17
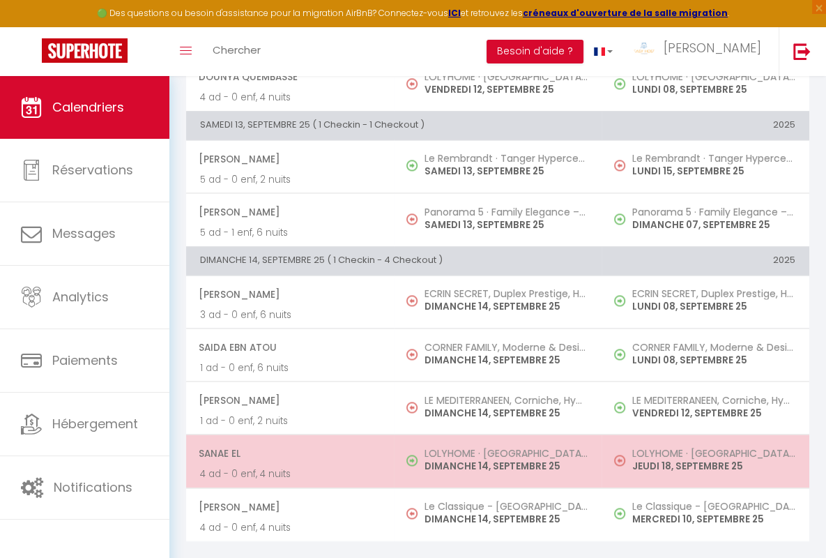
click at [287, 443] on span "Sanae El" at bounding box center [289, 453] width 181 height 26
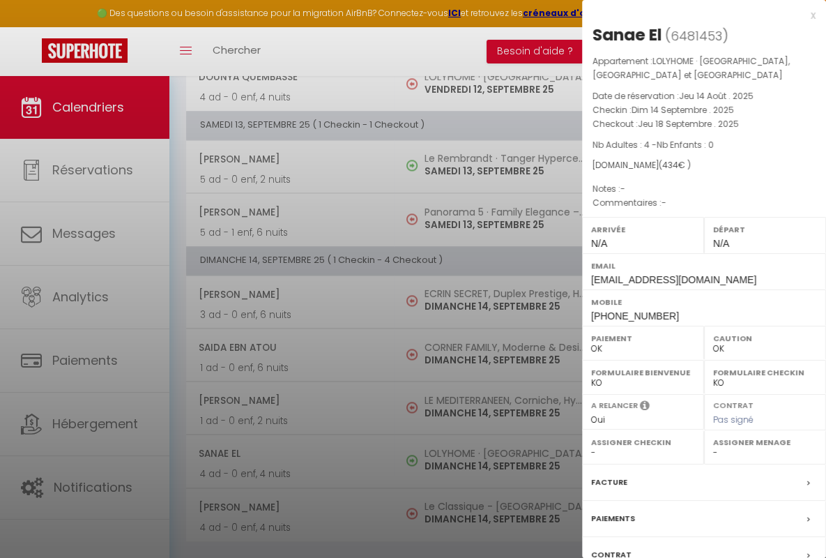
click at [693, 15] on div "x" at bounding box center [699, 15] width 234 height 17
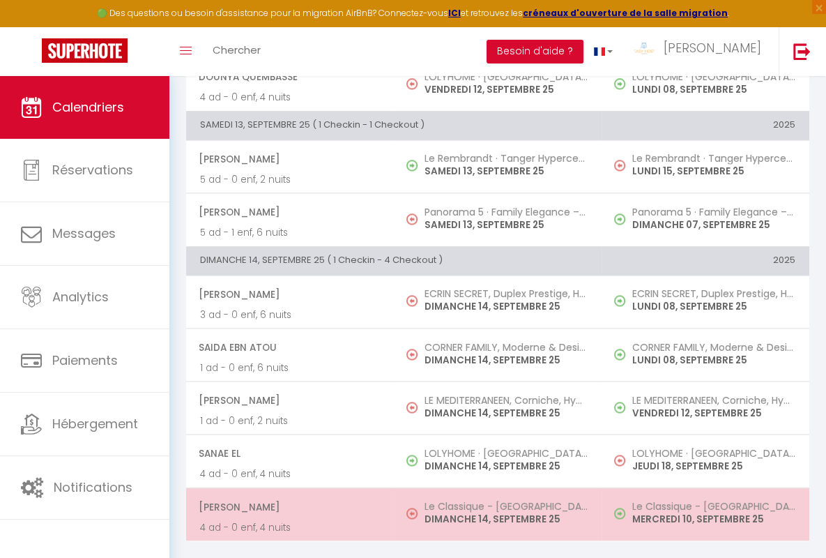
click at [287, 496] on span "[PERSON_NAME]" at bounding box center [289, 507] width 181 height 26
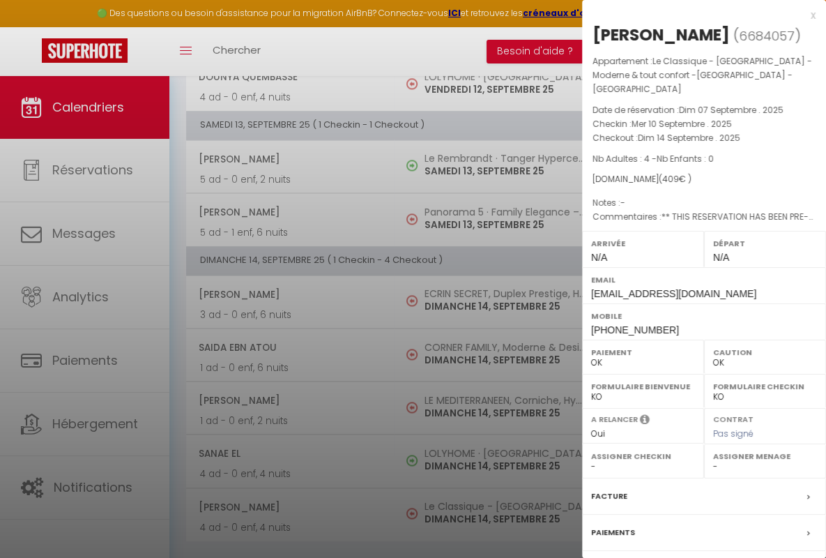
click at [693, 15] on div "x" at bounding box center [699, 15] width 234 height 17
